Goal: Transaction & Acquisition: Purchase product/service

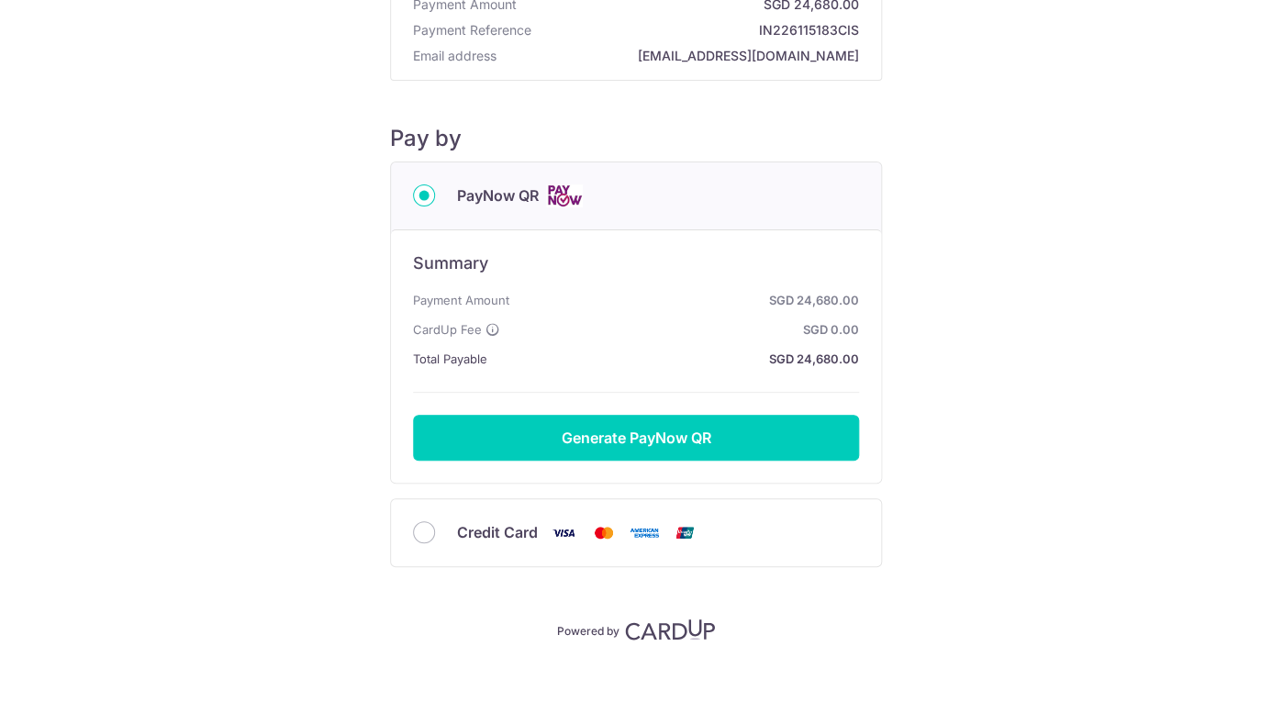
scroll to position [131, 0]
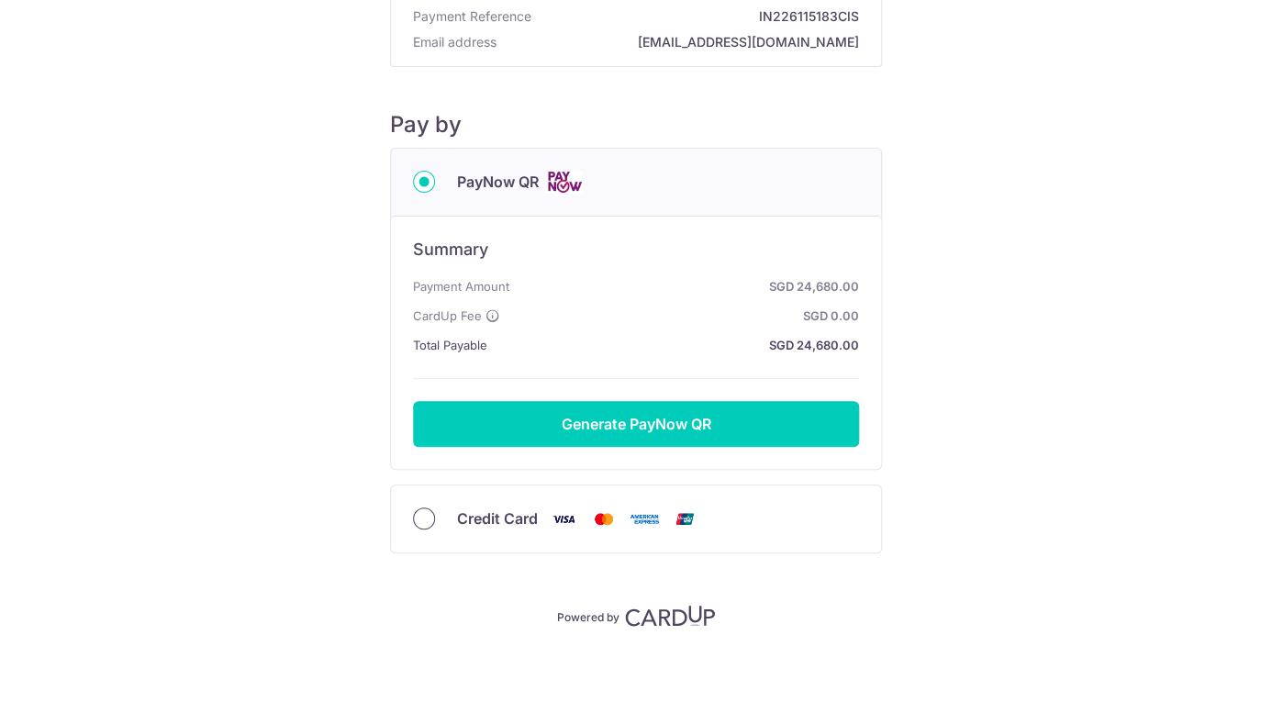
click at [425, 525] on input "Credit Card" at bounding box center [424, 518] width 22 height 22
radio input "true"
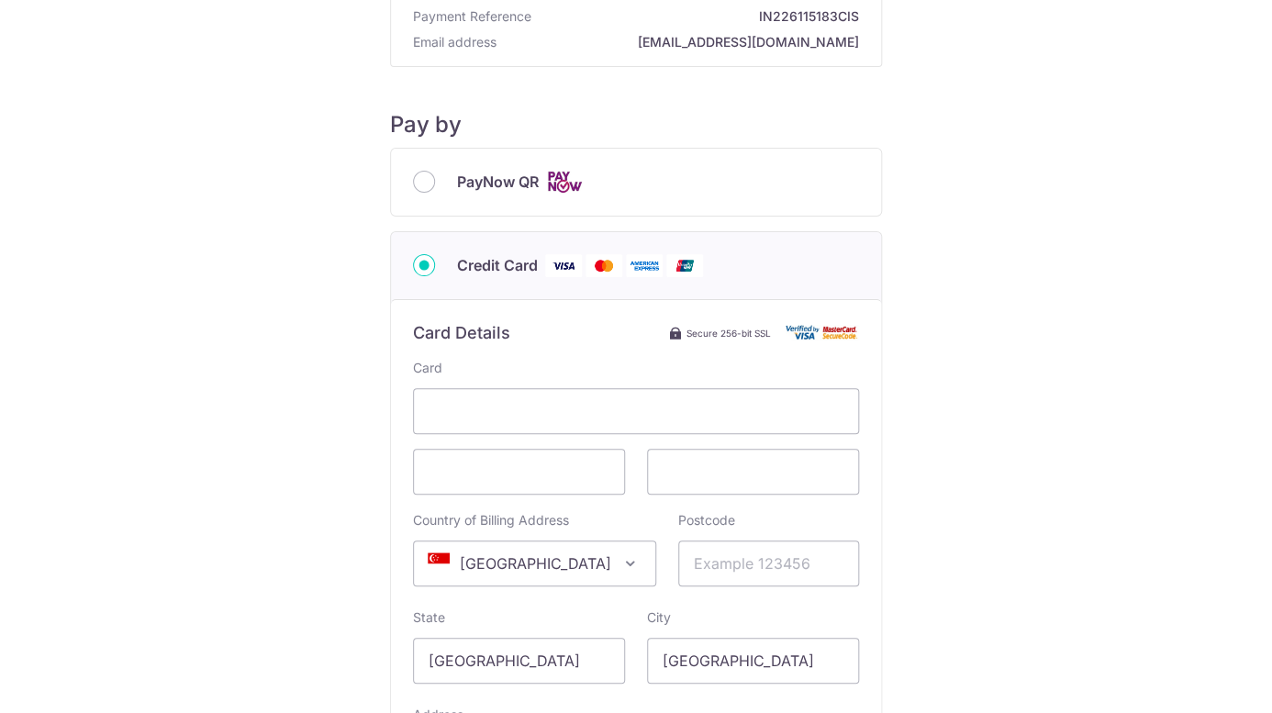
click at [965, 436] on div "Payment Details Payment Amount SGD 24,680.00 Payment Reference IN226115183CIS E…" at bounding box center [636, 421] width 1184 height 1047
click at [730, 564] on input "Postcode" at bounding box center [768, 564] width 181 height 46
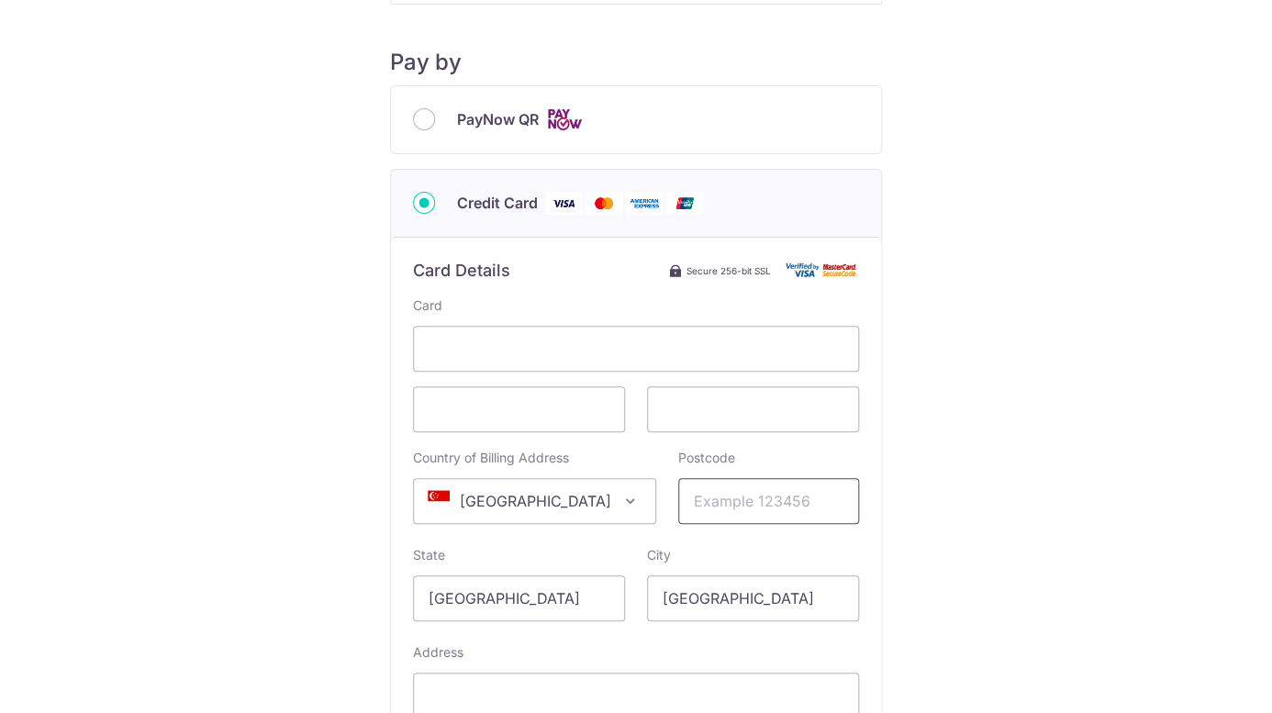
scroll to position [195, 0]
click at [713, 504] on input "Postcode" at bounding box center [768, 500] width 181 height 46
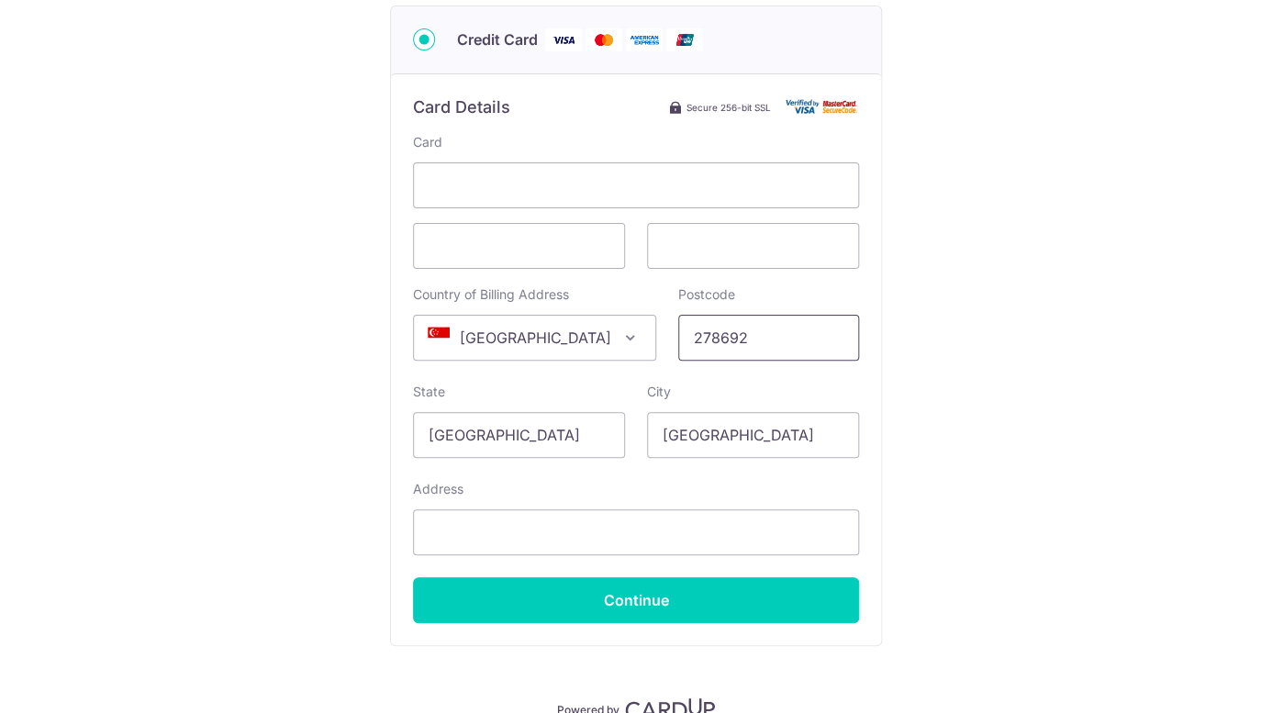
scroll to position [358, 0]
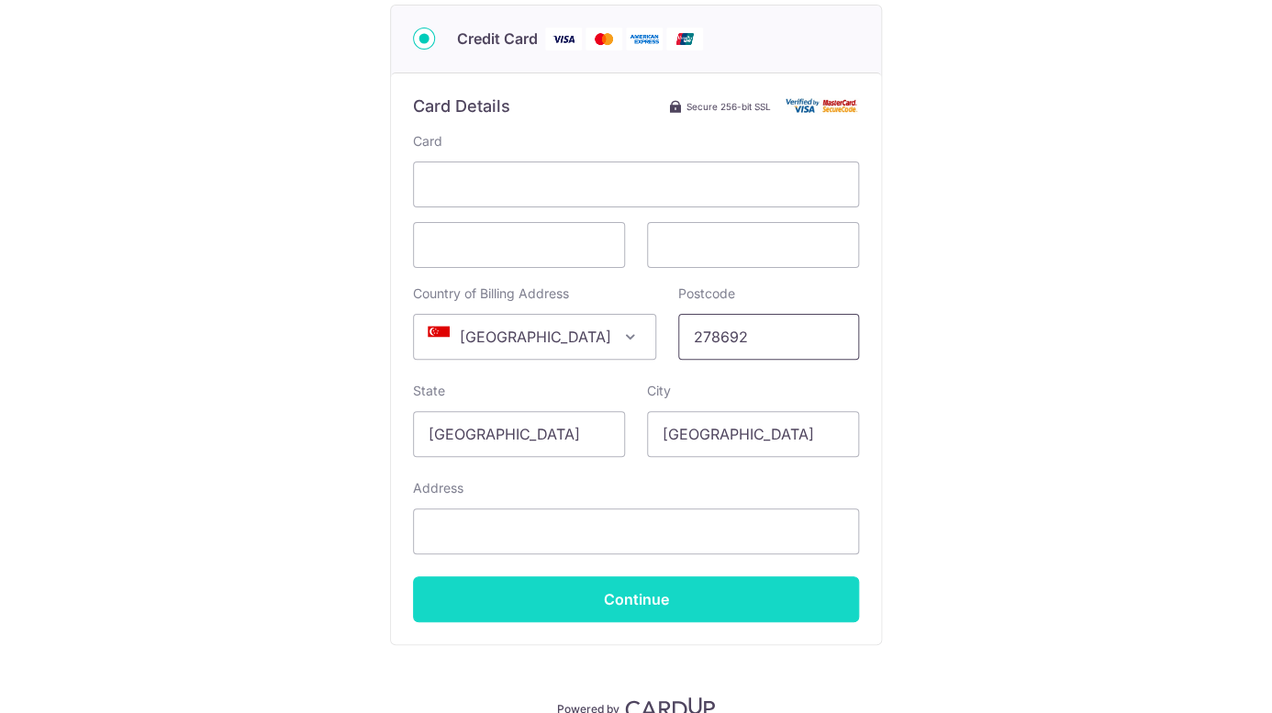
type input "278692"
click at [665, 602] on input "Continue" at bounding box center [636, 599] width 446 height 46
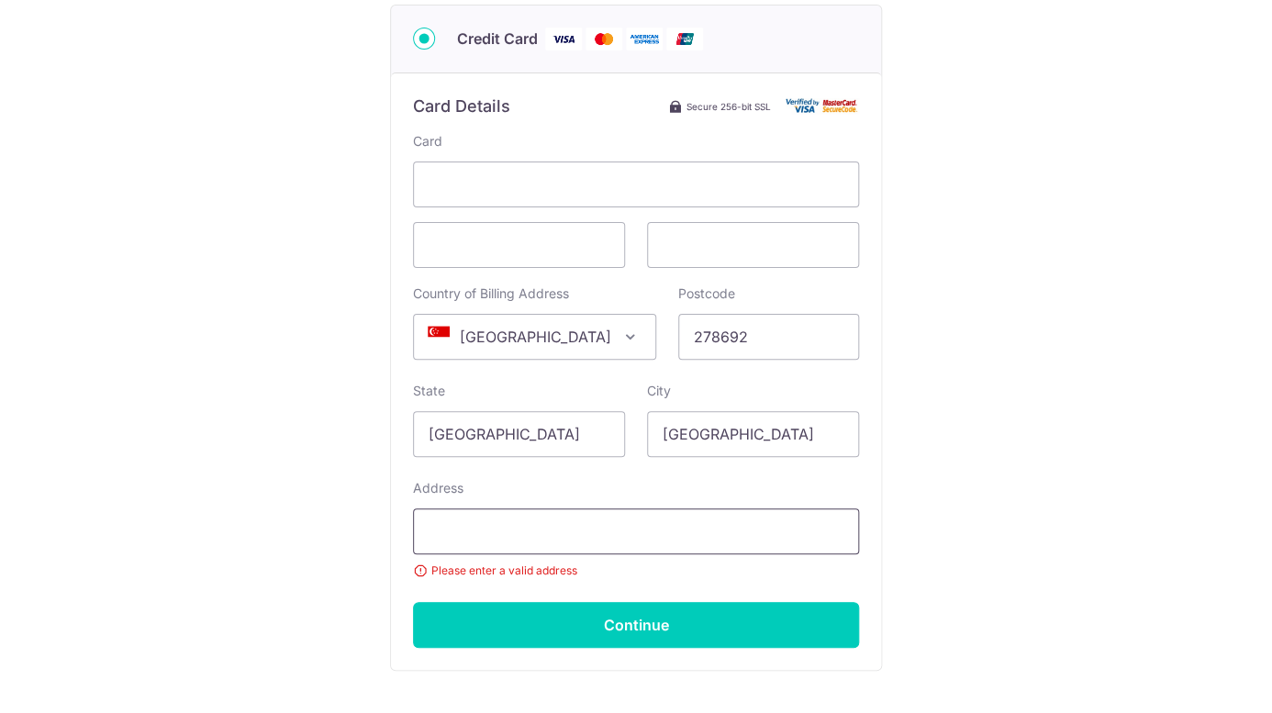
click at [630, 537] on input "Address" at bounding box center [636, 531] width 446 height 46
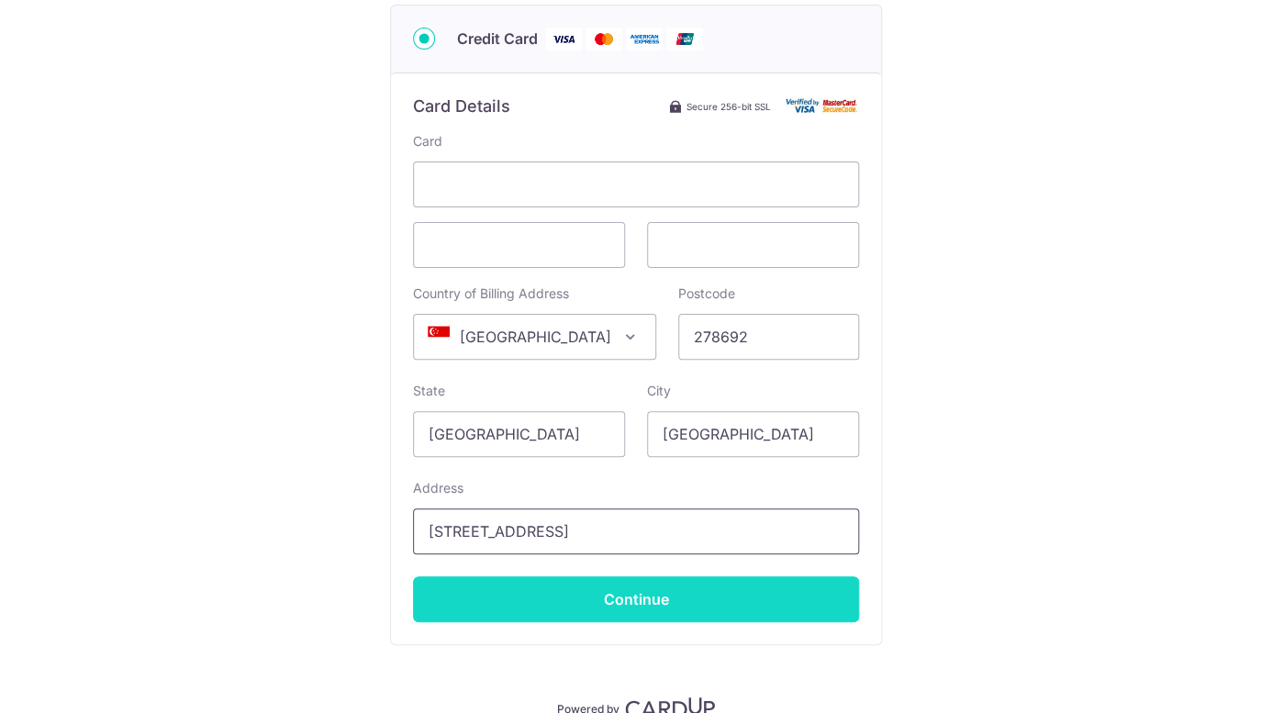
type input "[STREET_ADDRESS]"
click at [649, 601] on input "Continue" at bounding box center [636, 599] width 446 height 46
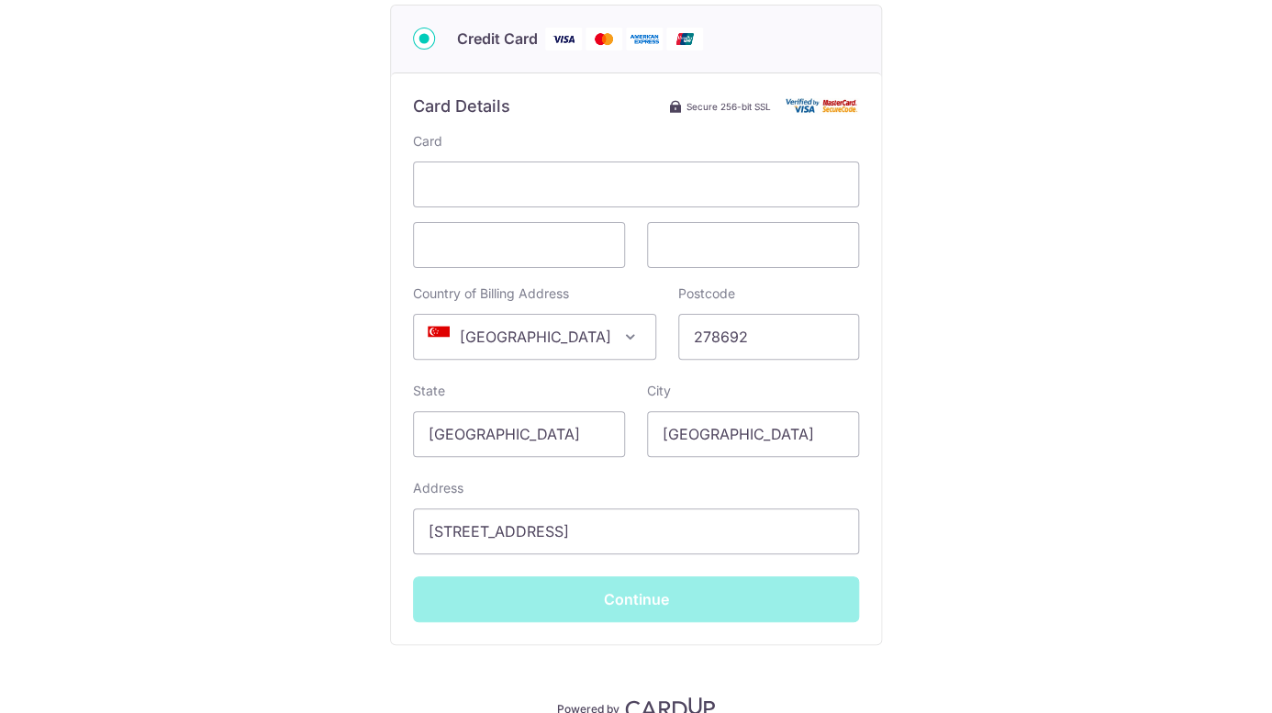
type input "**** 2845"
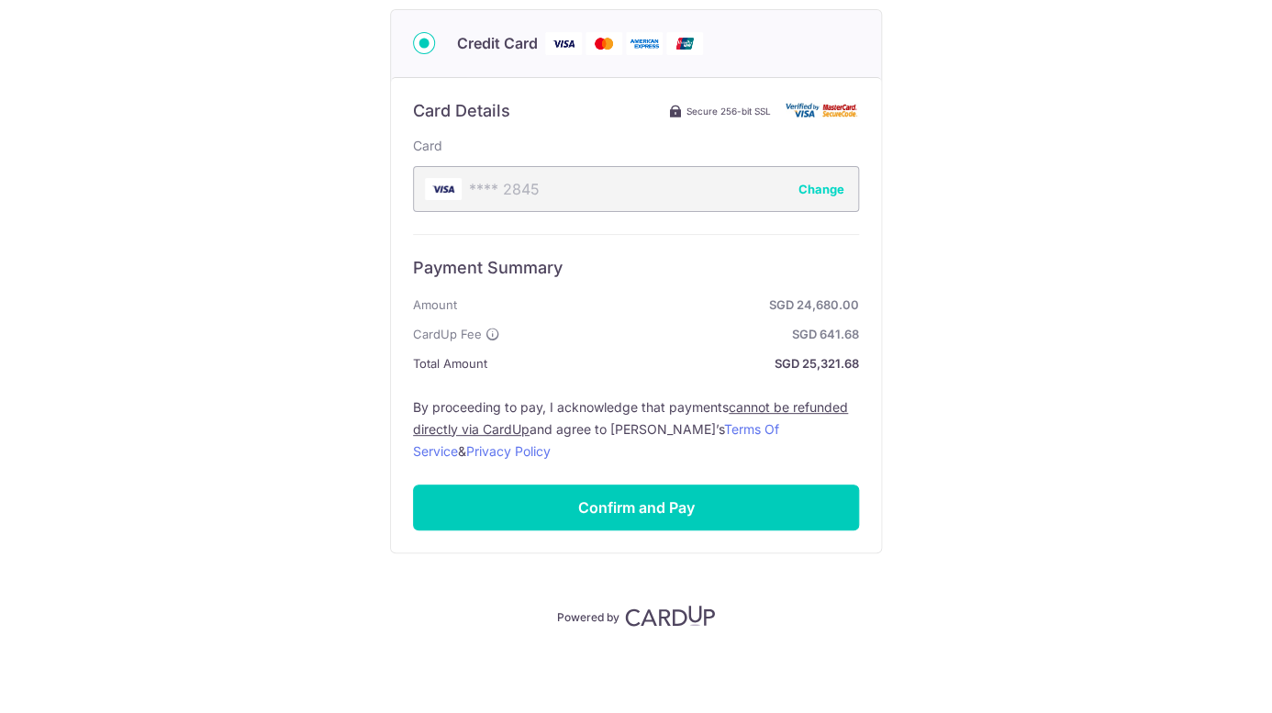
scroll to position [353, 0]
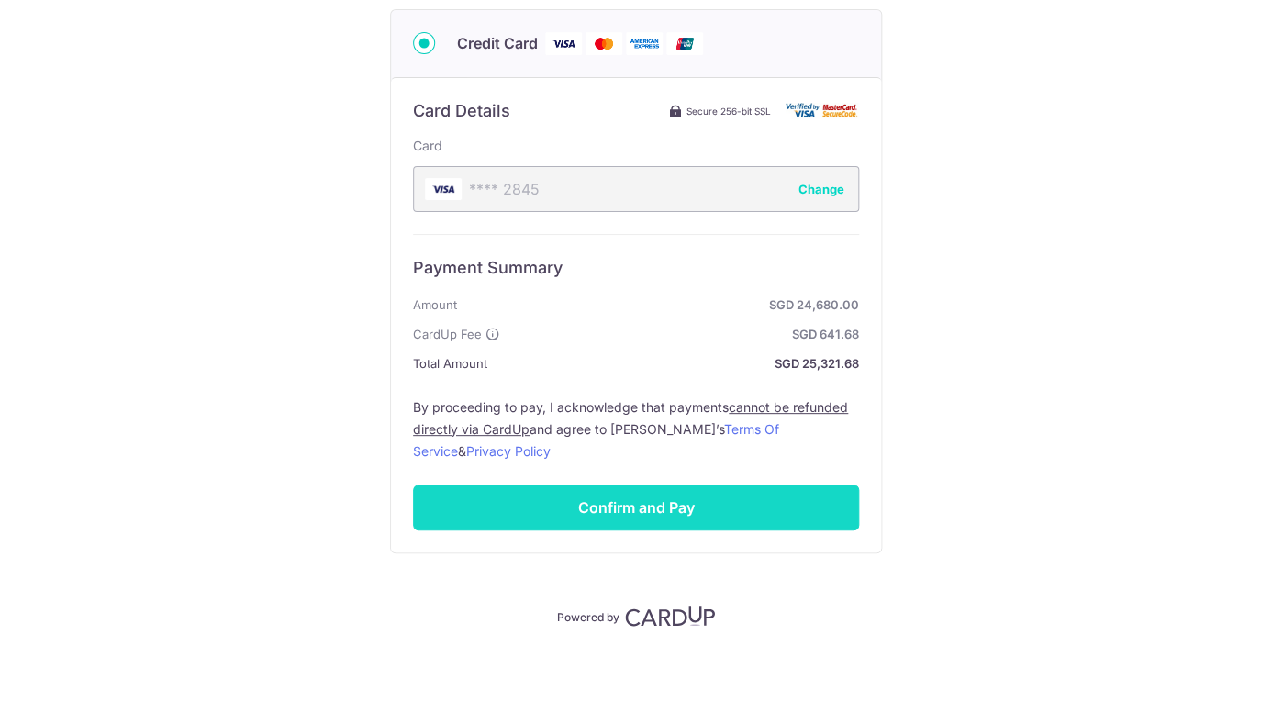
click at [603, 519] on input "Confirm and Pay" at bounding box center [636, 508] width 446 height 46
